Goal: Task Accomplishment & Management: Use online tool/utility

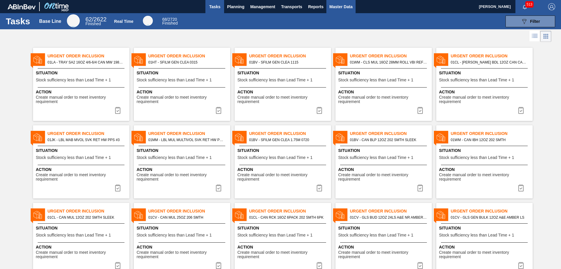
click at [336, 5] on span "Master Data" at bounding box center [340, 6] width 23 height 7
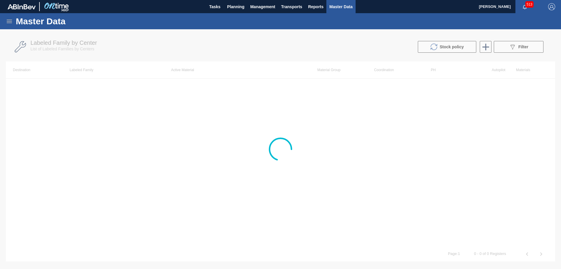
click at [11, 20] on icon at bounding box center [9, 22] width 5 height 4
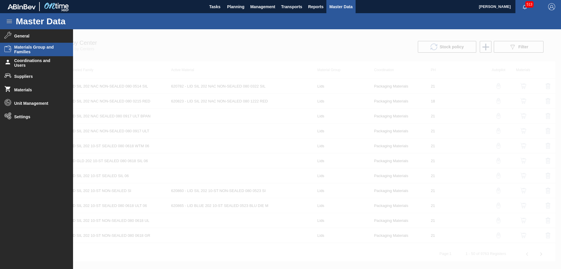
click at [22, 51] on span "Materials Group and Families" at bounding box center [38, 49] width 48 height 9
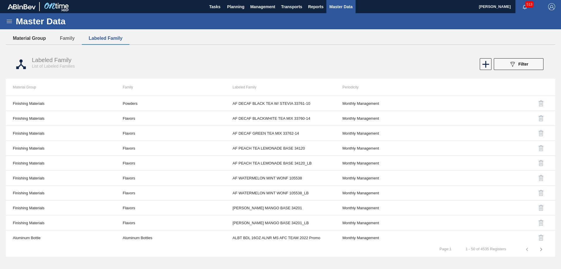
click at [15, 38] on button "Material Group" at bounding box center [29, 38] width 47 height 12
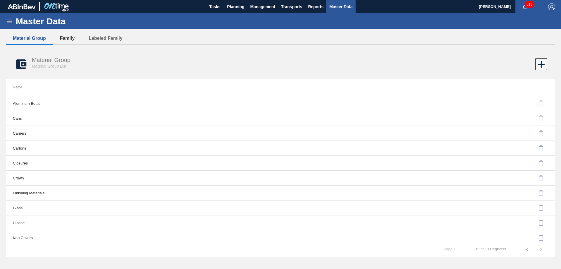
click at [68, 37] on button "Family" at bounding box center [67, 38] width 29 height 12
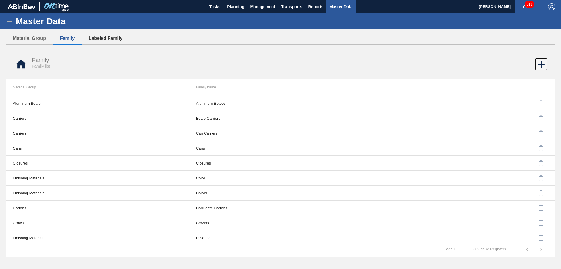
click at [100, 38] on button "Labeled Family" at bounding box center [106, 38] width 48 height 12
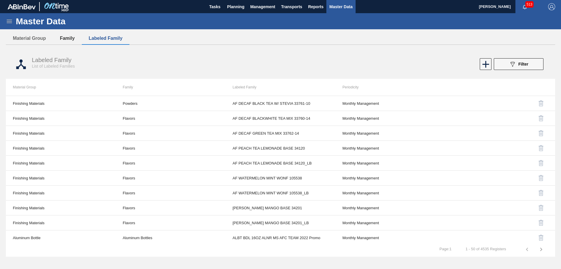
click at [67, 38] on button "Family" at bounding box center [67, 38] width 29 height 12
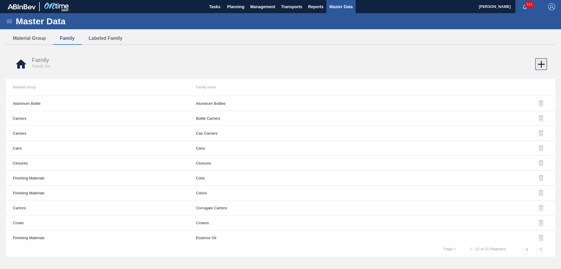
click at [543, 65] on icon at bounding box center [541, 63] width 11 height 11
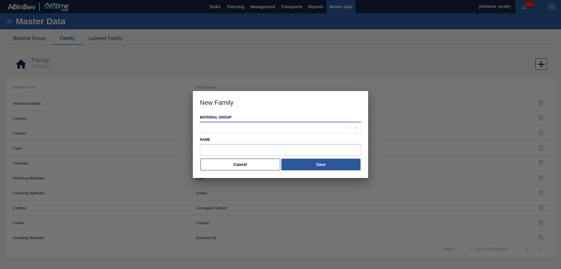
click at [237, 128] on div at bounding box center [275, 127] width 150 height 8
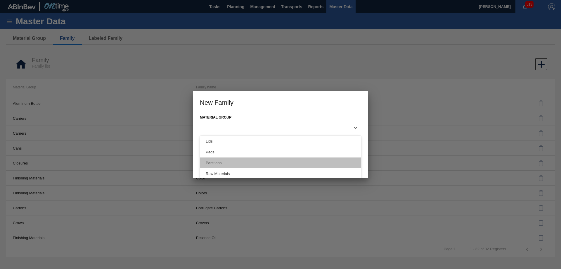
scroll to position [120, 0]
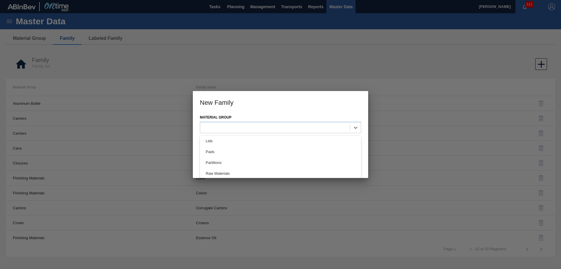
click at [241, 94] on h3 "New Family" at bounding box center [280, 102] width 175 height 22
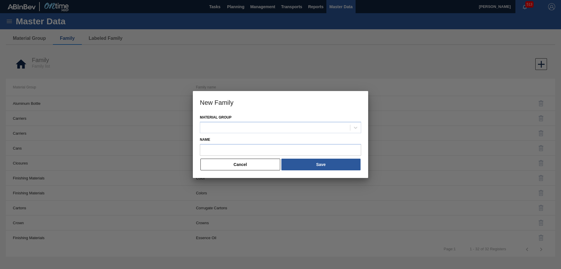
click at [256, 166] on button "Cancel" at bounding box center [241, 164] width 80 height 12
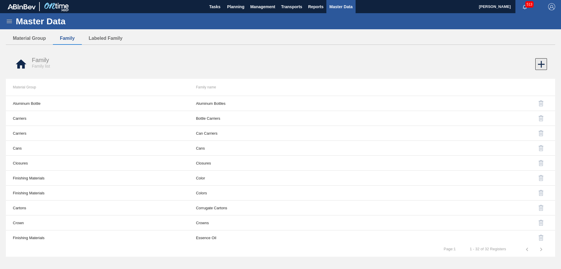
click at [538, 63] on icon at bounding box center [541, 63] width 11 height 11
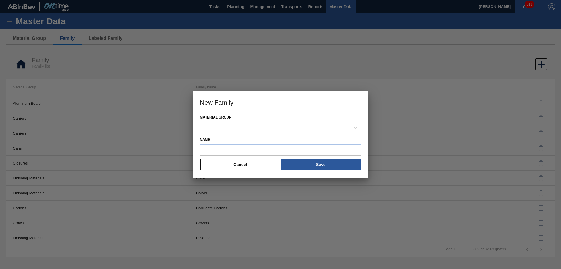
click at [262, 128] on div at bounding box center [275, 127] width 150 height 8
click at [255, 108] on h3 "New Family" at bounding box center [280, 102] width 175 height 22
drag, startPoint x: 248, startPoint y: 163, endPoint x: 112, endPoint y: 78, distance: 160.5
click at [247, 162] on button "Cancel" at bounding box center [241, 164] width 80 height 12
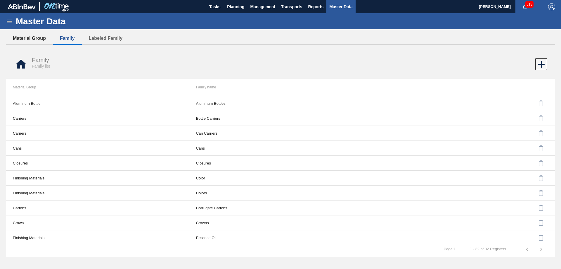
click at [23, 39] on button "Material Group" at bounding box center [29, 38] width 47 height 12
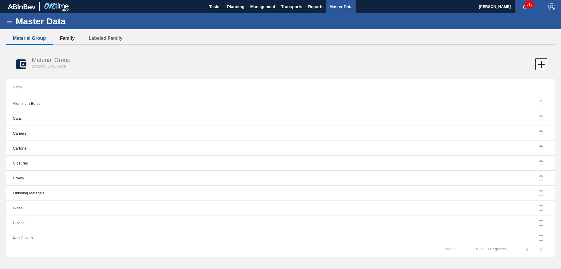
click at [65, 41] on button "Family" at bounding box center [67, 38] width 29 height 12
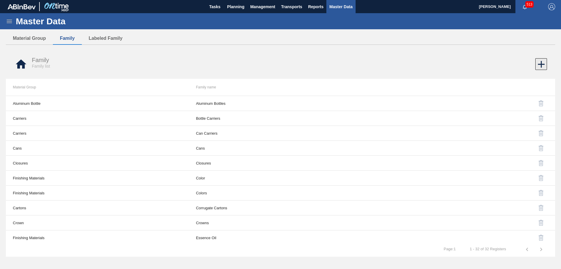
click at [538, 63] on icon at bounding box center [541, 63] width 11 height 11
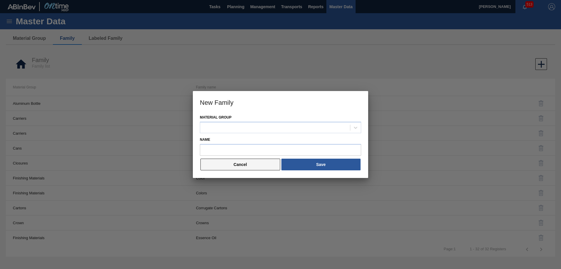
click at [251, 163] on button "Cancel" at bounding box center [241, 164] width 80 height 12
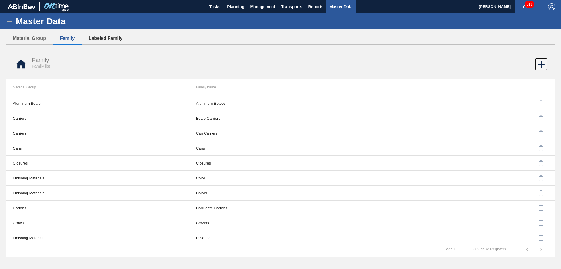
click at [105, 39] on button "Labeled Family" at bounding box center [106, 38] width 48 height 12
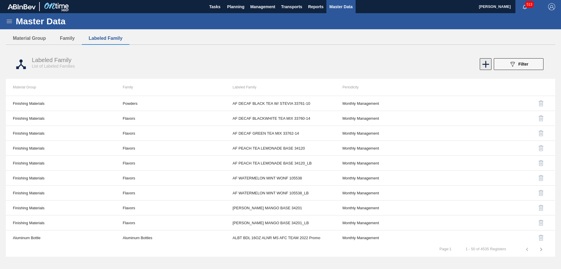
click at [488, 65] on icon at bounding box center [485, 63] width 11 height 11
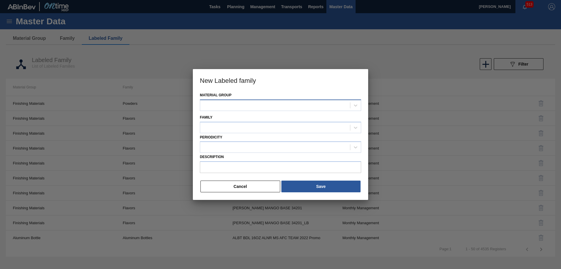
drag, startPoint x: 274, startPoint y: 105, endPoint x: 270, endPoint y: 112, distance: 8.4
click at [274, 105] on div at bounding box center [275, 105] width 150 height 8
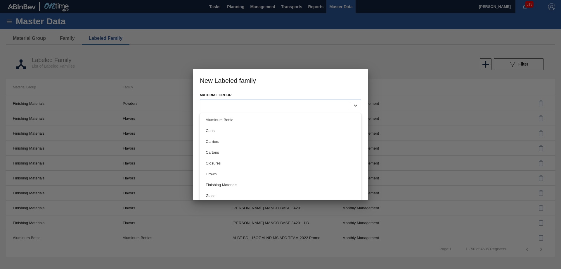
click at [237, 80] on h3 "New Labeled family" at bounding box center [280, 80] width 175 height 22
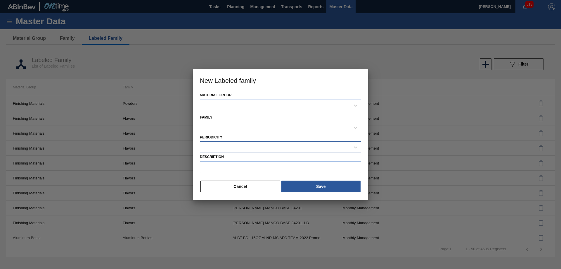
click at [219, 151] on div at bounding box center [275, 147] width 150 height 8
click at [267, 97] on div "Material Group" at bounding box center [280, 101] width 161 height 20
click at [227, 185] on button "Cancel" at bounding box center [241, 186] width 80 height 12
